Goal: Task Accomplishment & Management: Complete application form

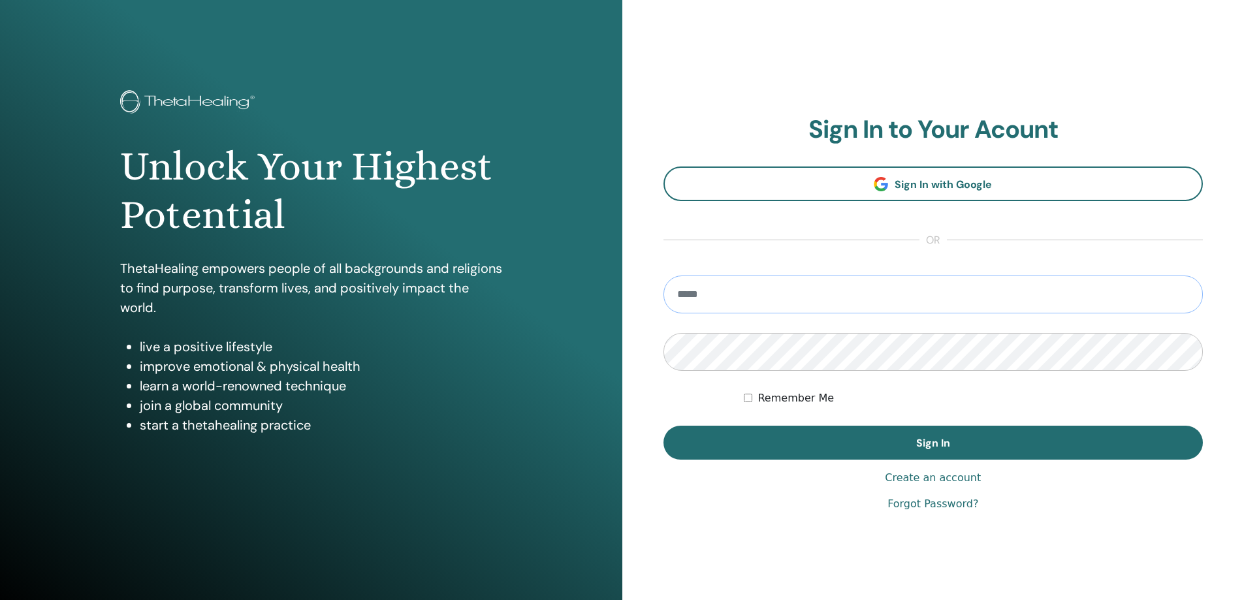
click at [748, 293] on input "email" at bounding box center [933, 295] width 540 height 38
type input "**********"
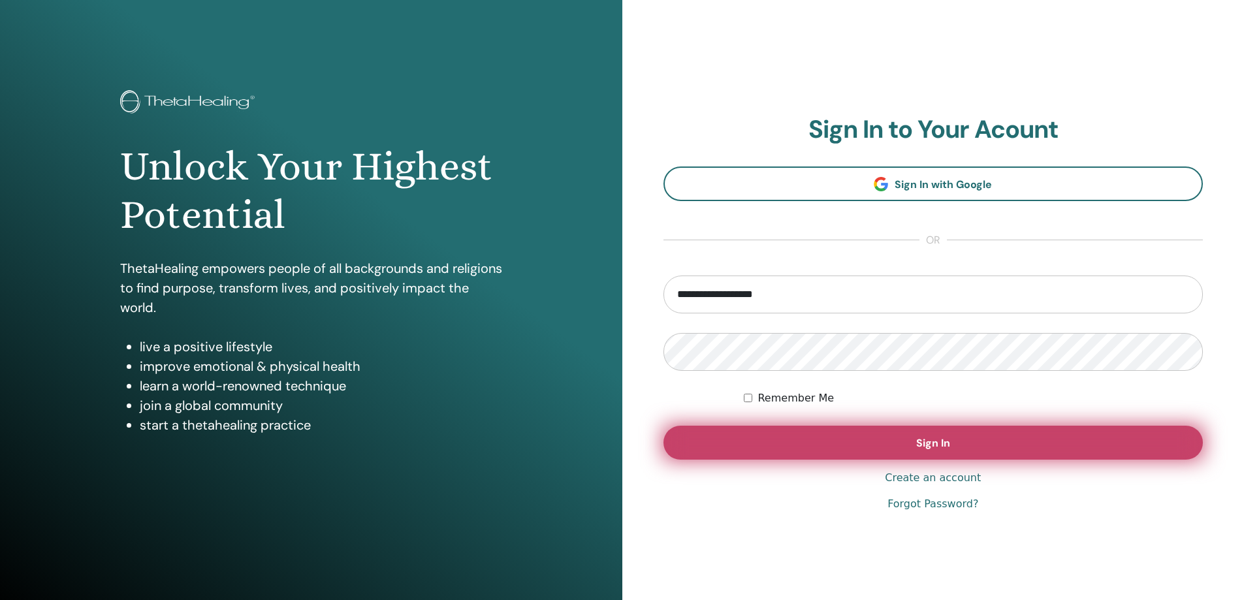
click at [927, 449] on span "Sign In" at bounding box center [933, 443] width 34 height 14
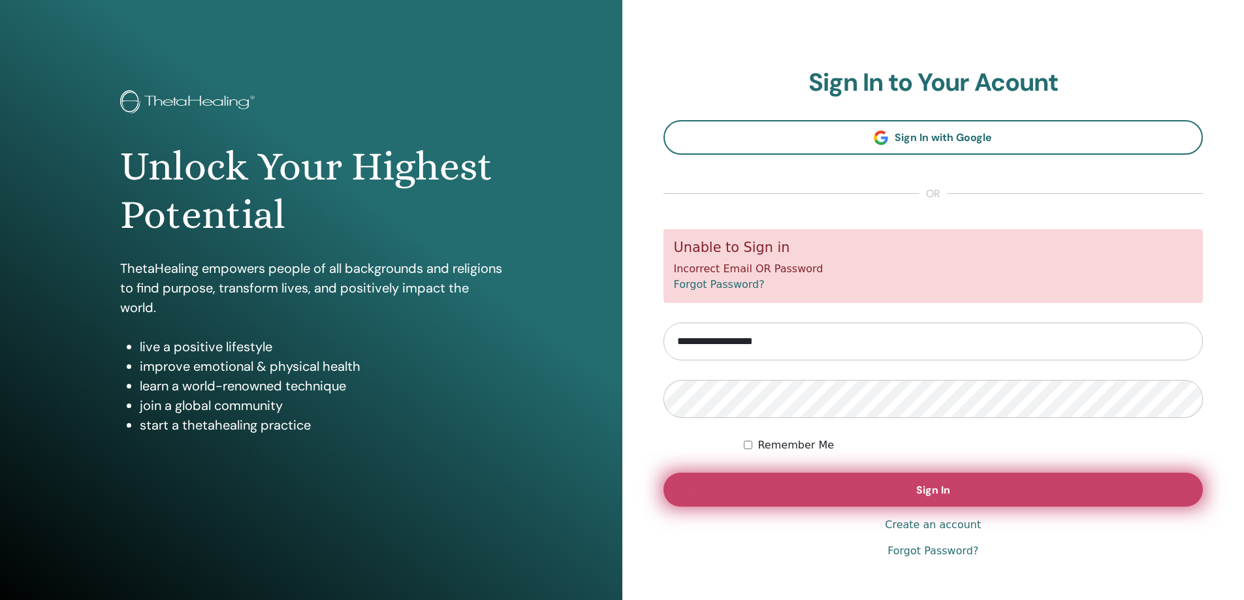
click at [947, 493] on span "Sign In" at bounding box center [933, 490] width 34 height 14
click at [955, 498] on button "Sign In" at bounding box center [933, 490] width 540 height 34
click at [940, 488] on span "Sign In" at bounding box center [933, 490] width 34 height 14
click at [941, 493] on span "Sign In" at bounding box center [933, 490] width 34 height 14
click at [932, 491] on span "Sign In" at bounding box center [933, 490] width 34 height 14
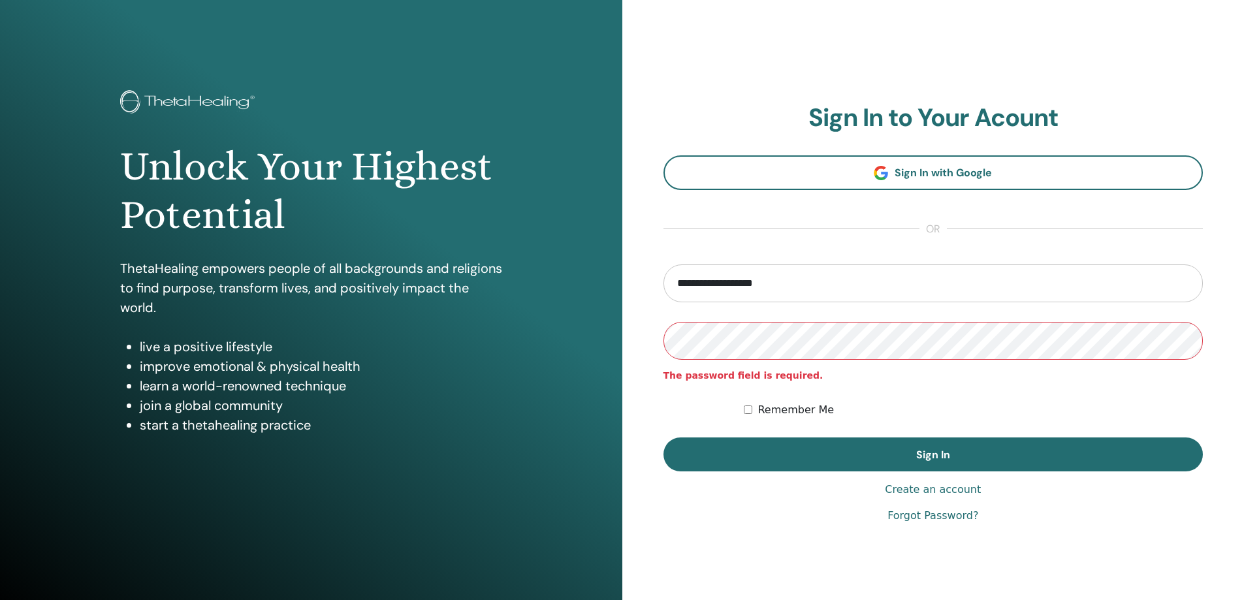
scroll to position [27, 0]
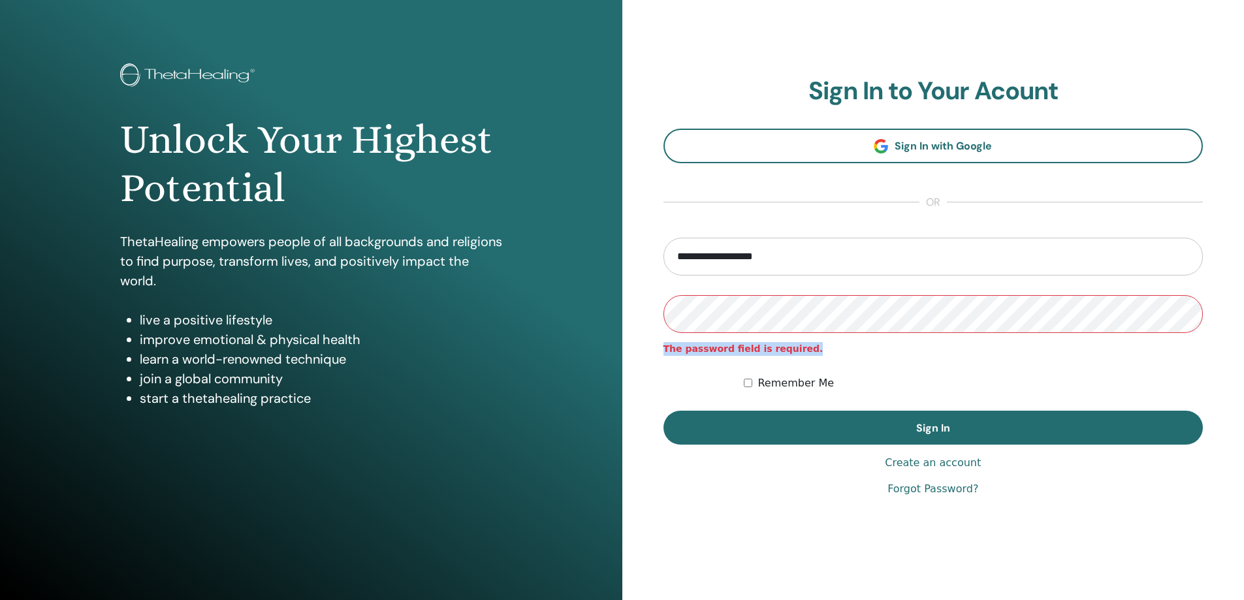
drag, startPoint x: 801, startPoint y: 348, endPoint x: 664, endPoint y: 351, distance: 137.1
click at [664, 351] on span "The password field is required." at bounding box center [933, 349] width 540 height 14
copy strong "The password field is required."
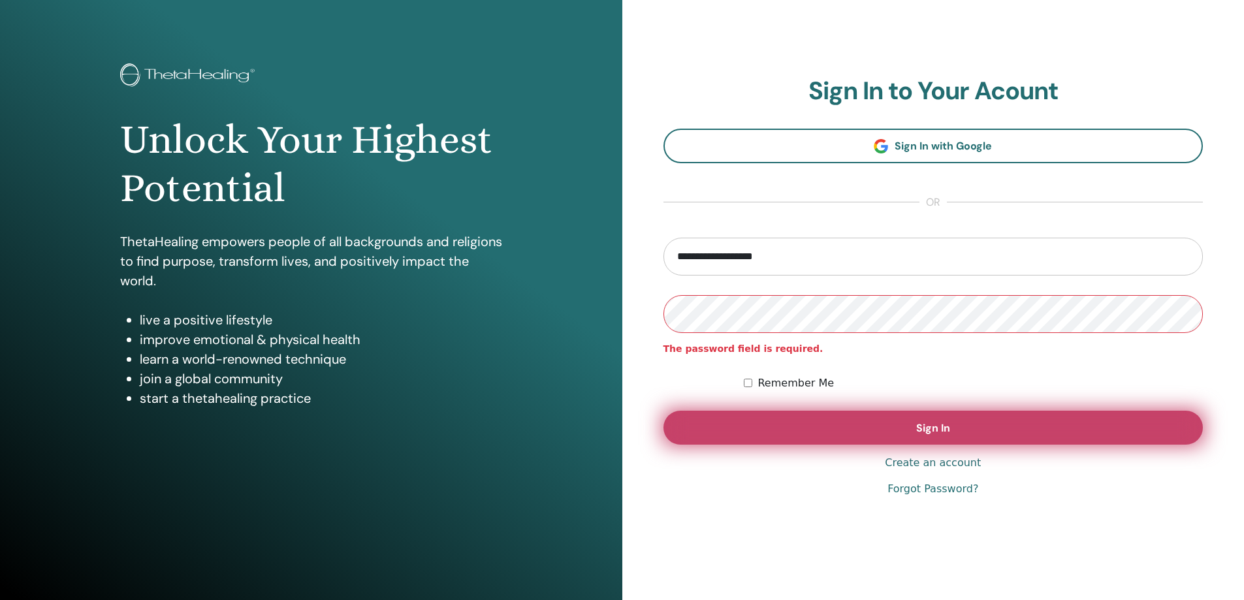
click at [933, 430] on span "Sign In" at bounding box center [933, 428] width 34 height 14
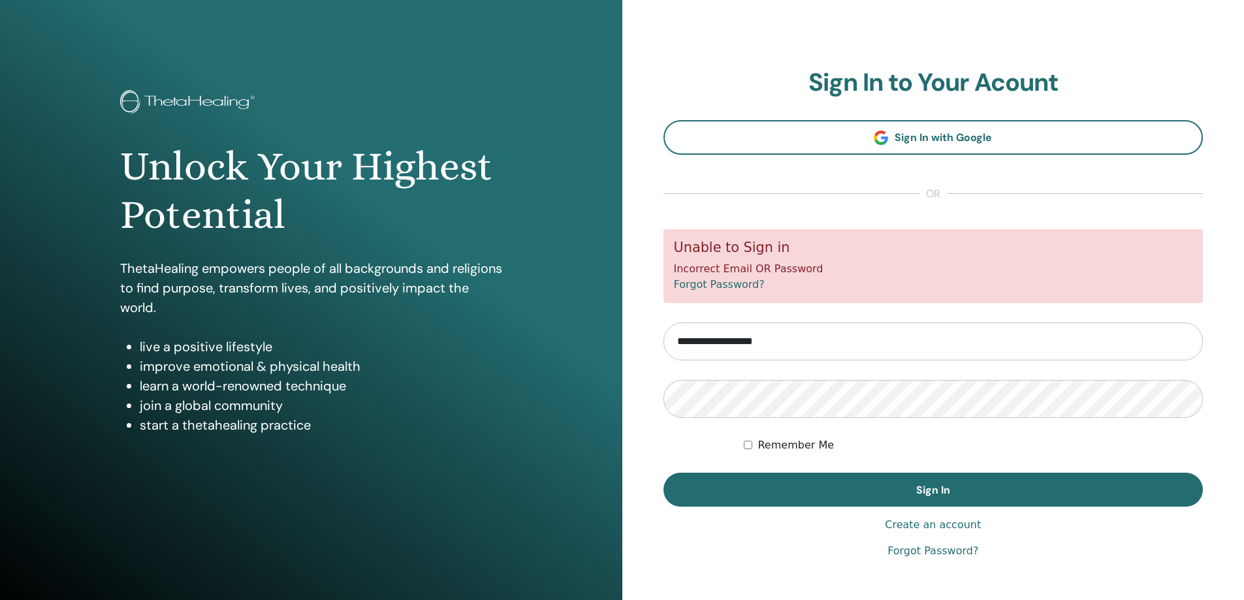
drag, startPoint x: 672, startPoint y: 240, endPoint x: 761, endPoint y: 296, distance: 105.4
click at [761, 296] on div "Unable to Sign in Incorrect Email OR Password Forgot Password?" at bounding box center [933, 266] width 540 height 74
copy div "Unable to Sign in Incorrect Email OR Password Forgot Password?"
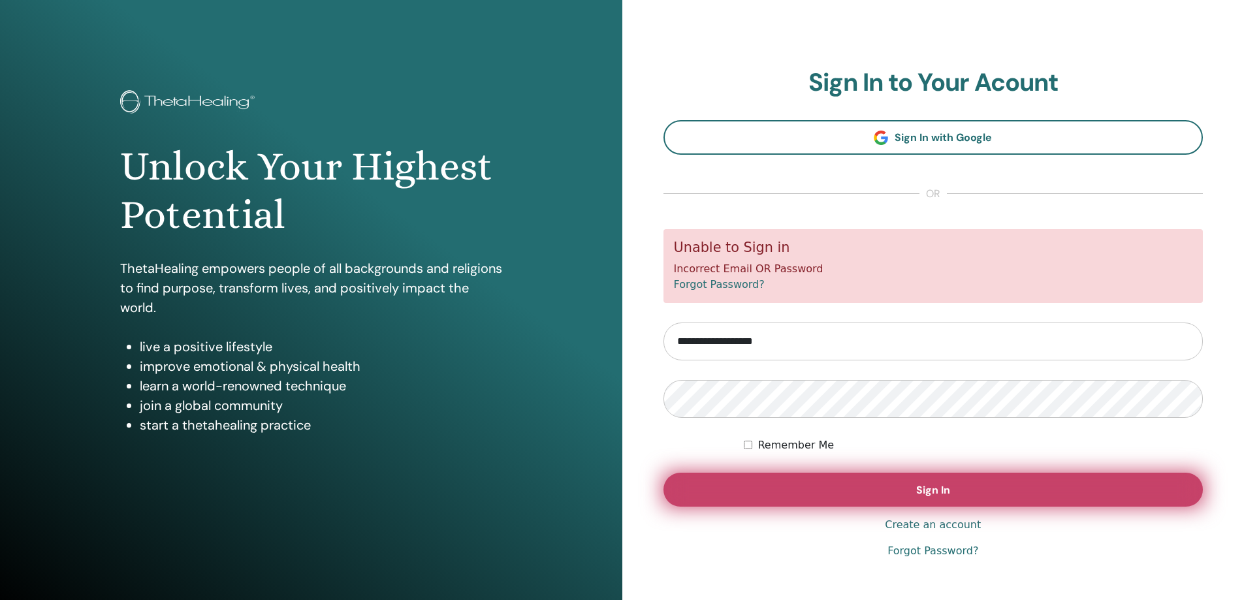
click at [942, 486] on span "Sign In" at bounding box center [933, 490] width 34 height 14
click at [943, 492] on span "Sign In" at bounding box center [933, 490] width 34 height 14
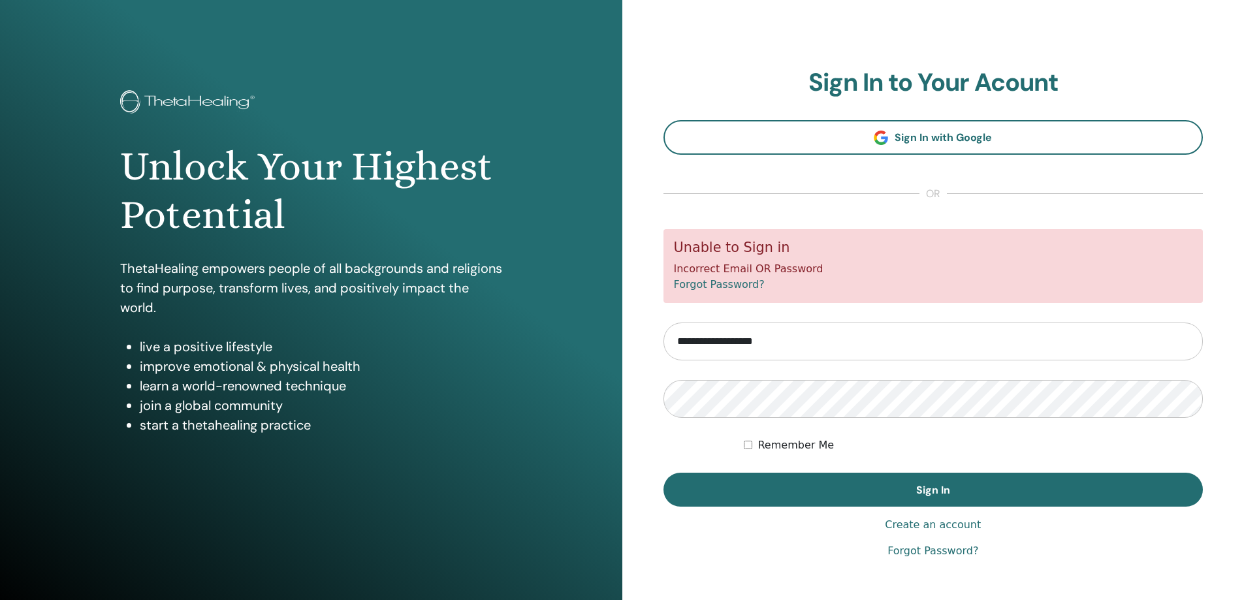
click at [896, 524] on link "Create an account" at bounding box center [933, 525] width 96 height 16
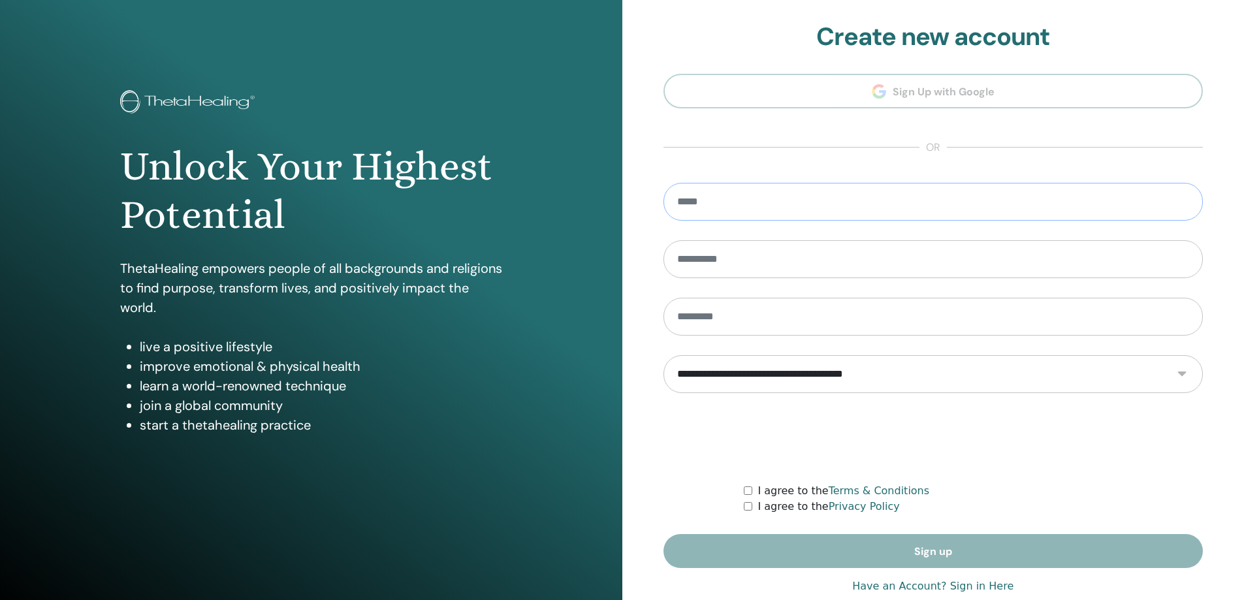
click at [768, 198] on input "email" at bounding box center [933, 202] width 540 height 38
click at [716, 202] on input "email" at bounding box center [933, 202] width 540 height 38
type input "**********"
click at [739, 257] on input "text" at bounding box center [933, 259] width 540 height 38
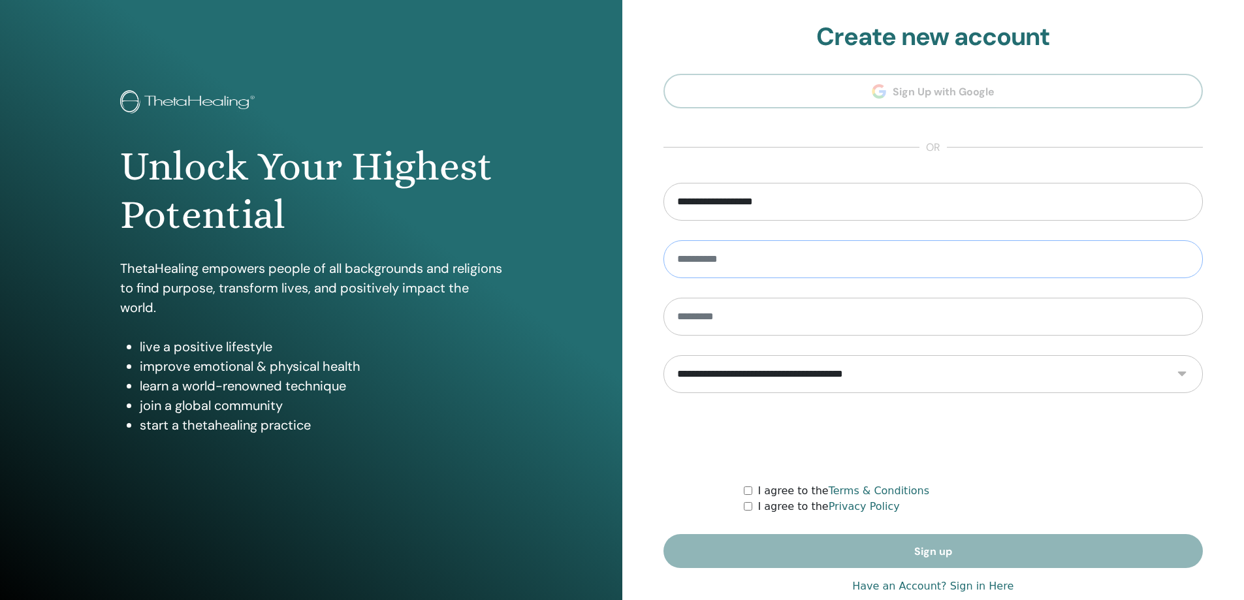
type input "*****"
click at [778, 377] on select "**********" at bounding box center [933, 374] width 540 height 38
select select "***"
click at [663, 355] on select "**********" at bounding box center [933, 374] width 540 height 38
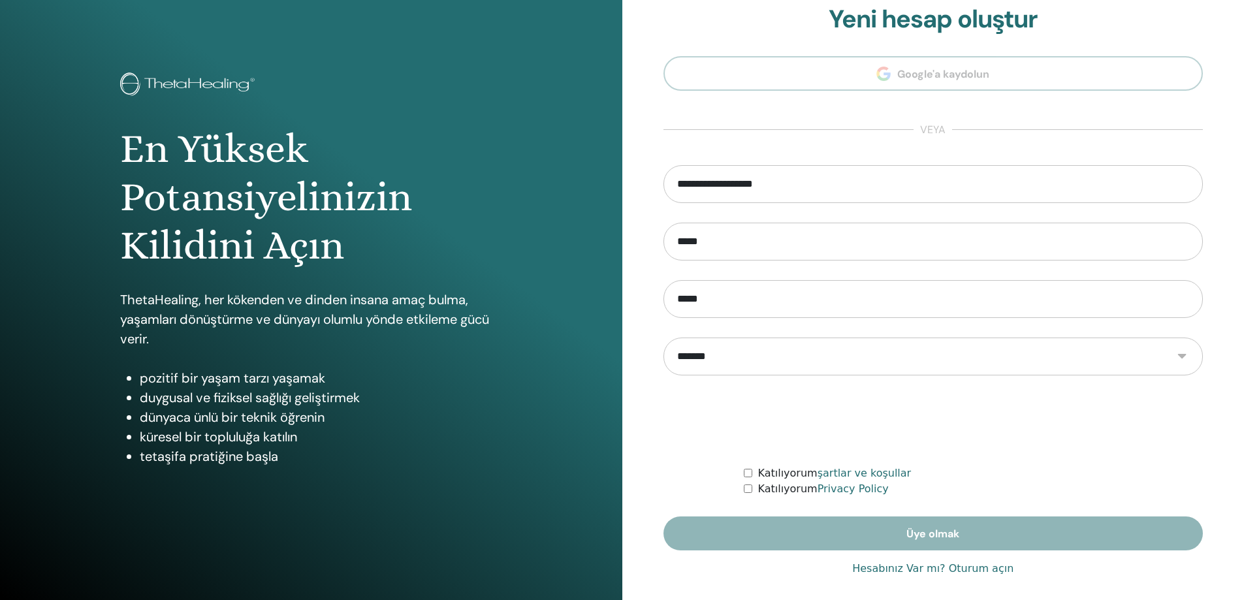
scroll to position [27, 0]
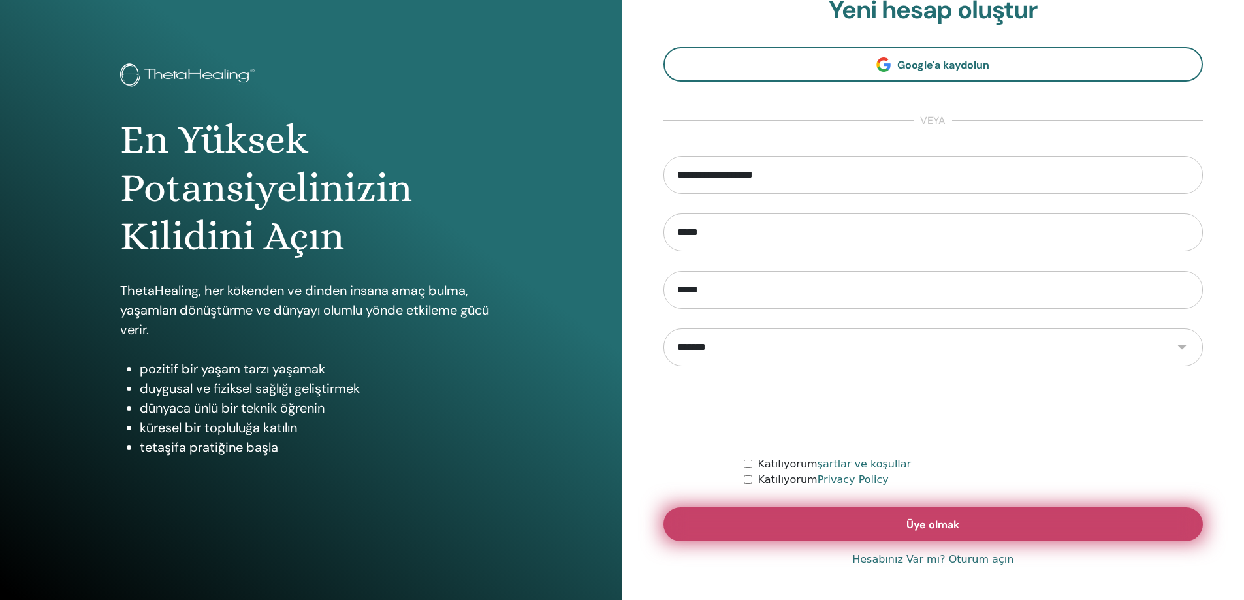
click at [950, 524] on span "Üye olmak" at bounding box center [932, 525] width 53 height 14
click at [931, 526] on span "Üye olmak" at bounding box center [932, 525] width 53 height 14
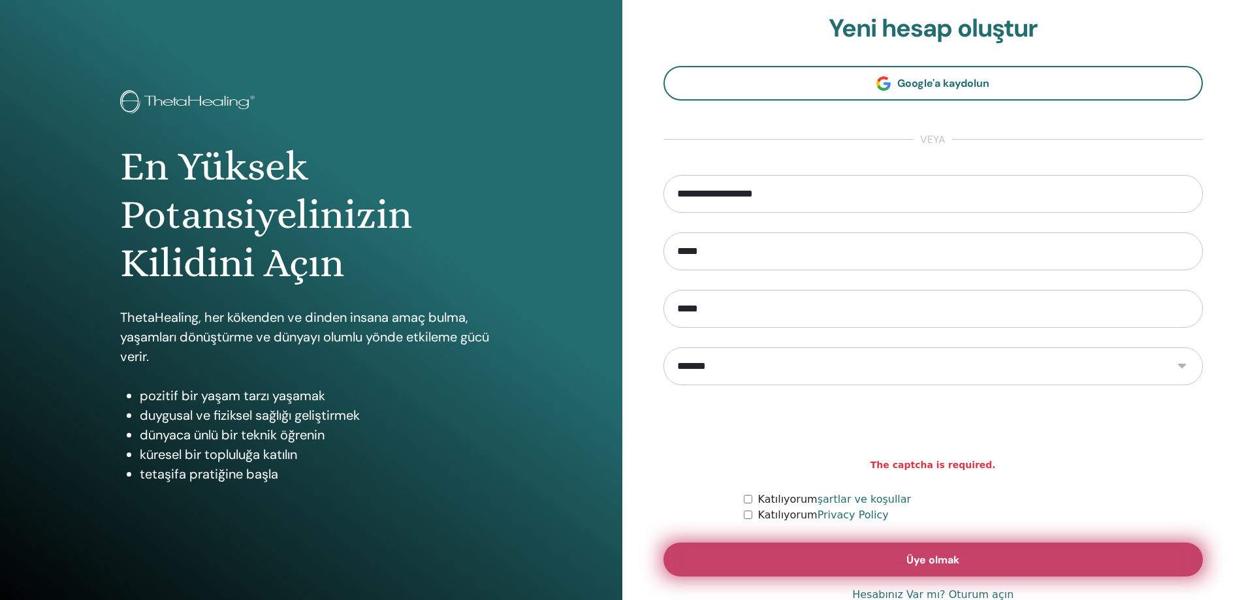
click at [922, 563] on span "Üye olmak" at bounding box center [932, 560] width 53 height 14
